Goal: Transaction & Acquisition: Purchase product/service

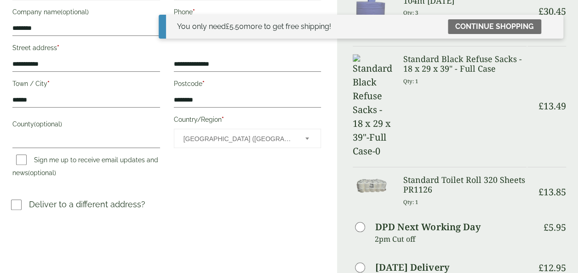
scroll to position [201, 0]
click at [495, 24] on link "Continue shopping" at bounding box center [494, 26] width 93 height 15
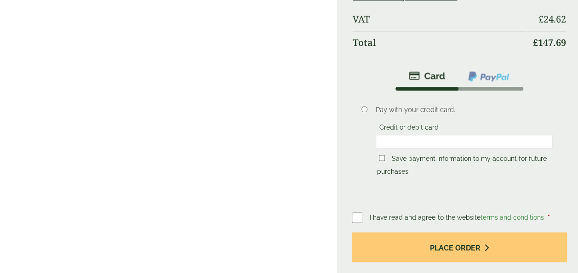
scroll to position [533, 0]
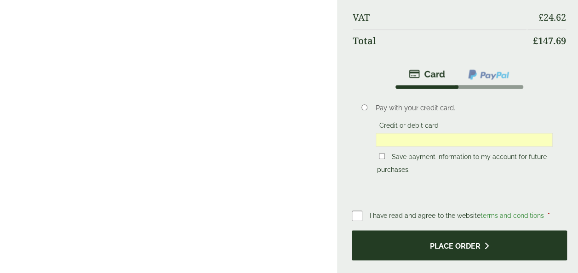
click at [412, 245] on button "Place order" at bounding box center [459, 245] width 215 height 30
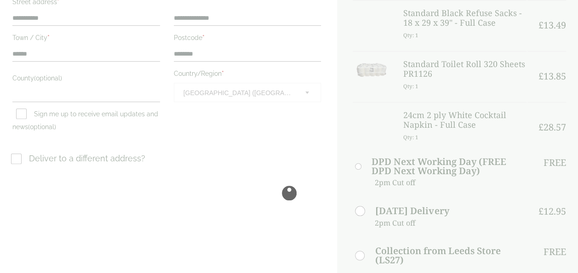
scroll to position [247, 0]
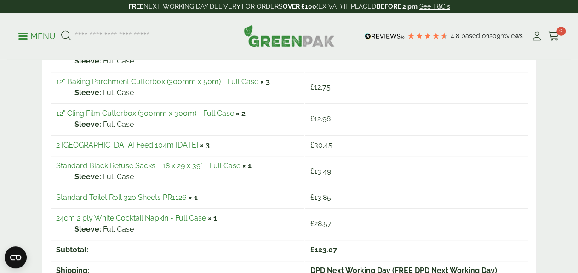
scroll to position [212, 0]
